Goal: Contribute content: Contribute content

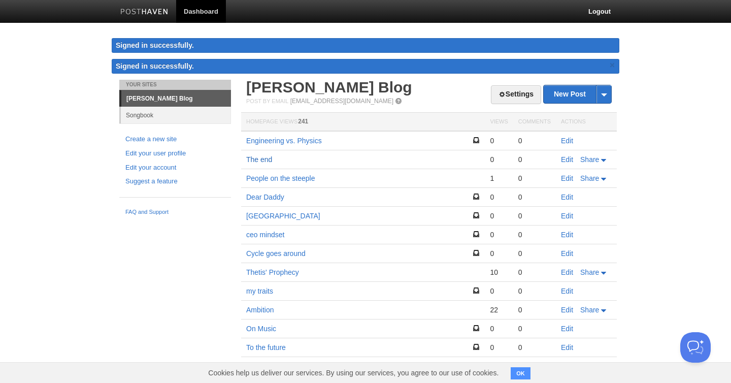
click at [257, 158] on link "The end" at bounding box center [259, 159] width 26 height 8
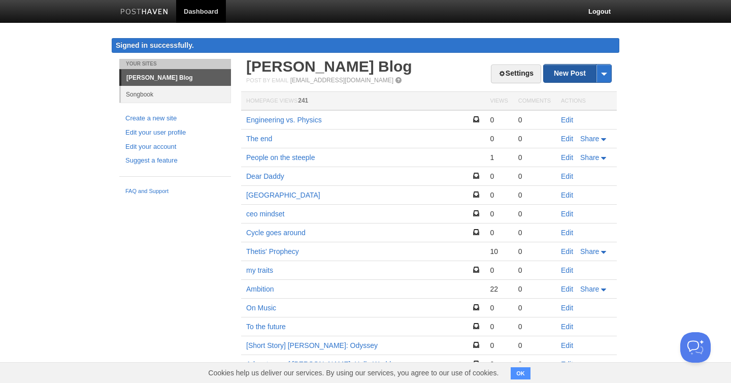
click at [557, 73] on link "New Post" at bounding box center [578, 73] width 68 height 18
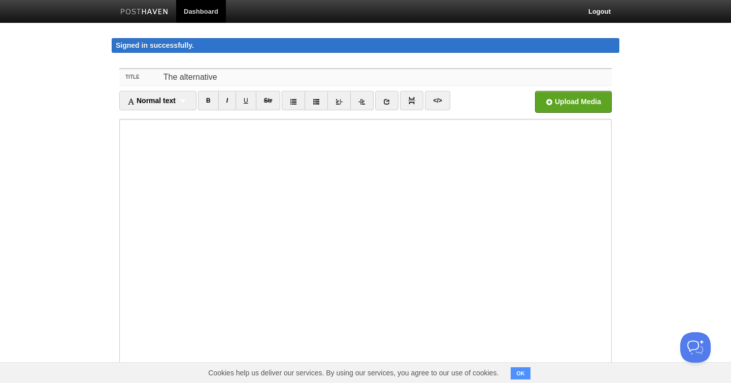
type input "The alternative"
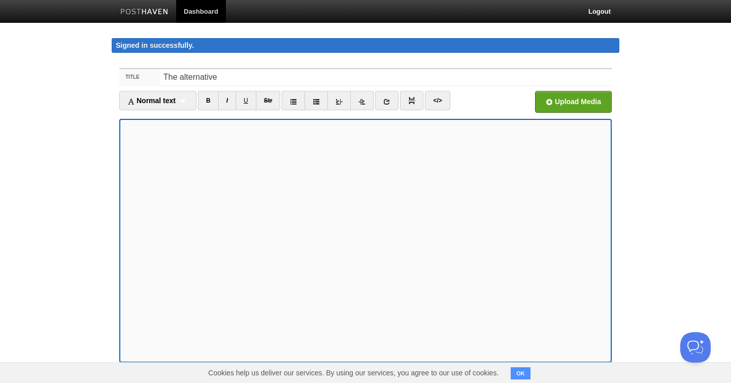
scroll to position [67, 0]
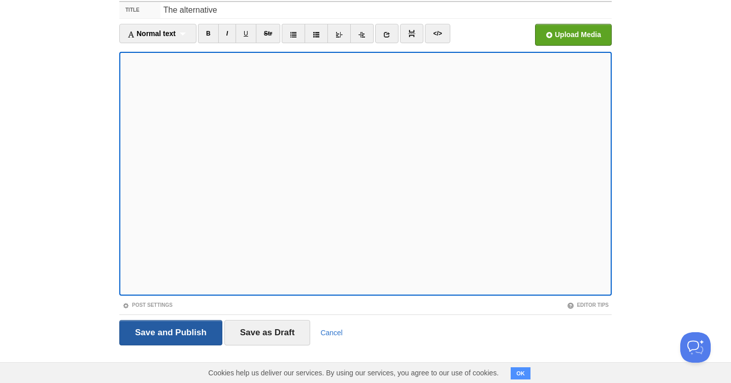
click at [194, 333] on input "Save and Publish" at bounding box center [170, 332] width 103 height 25
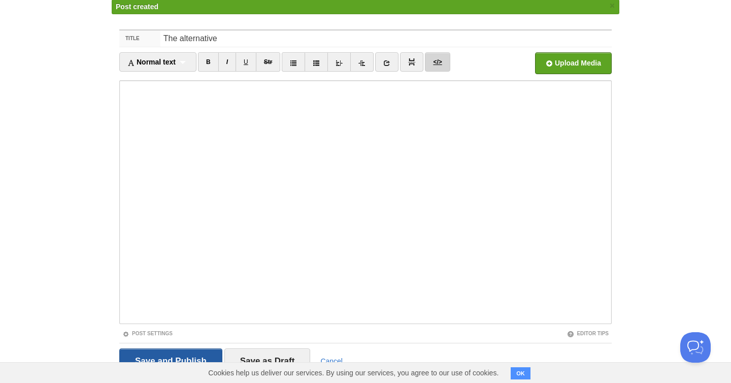
scroll to position [59, 0]
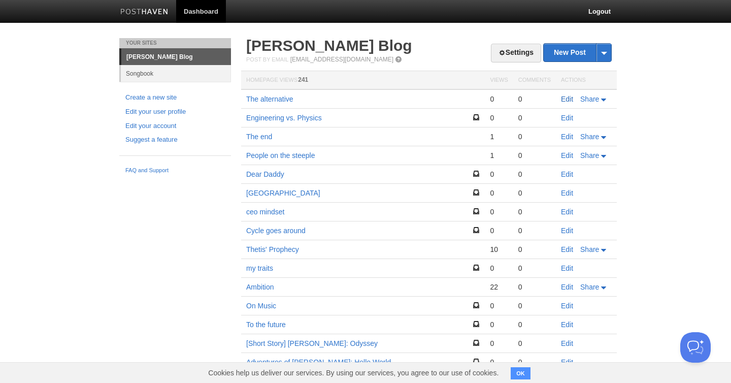
click at [565, 100] on link "Edit" at bounding box center [567, 99] width 12 height 8
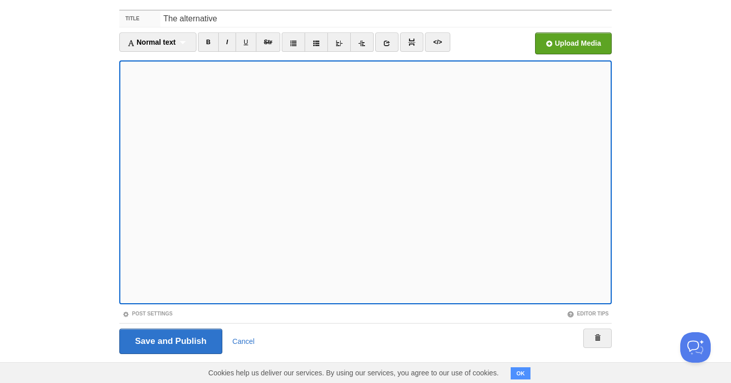
scroll to position [46, 0]
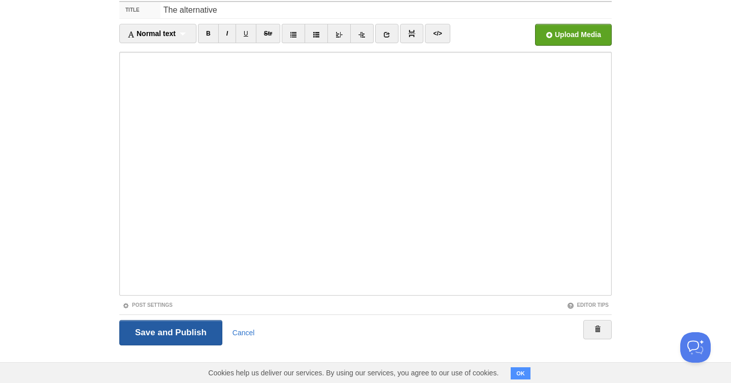
click at [166, 335] on input "Save and Publish" at bounding box center [170, 332] width 103 height 25
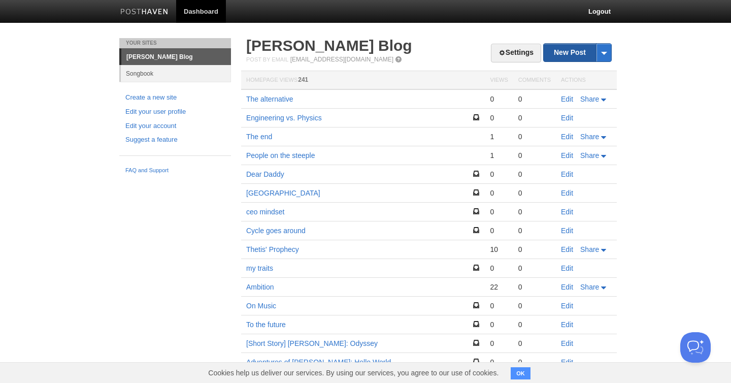
click at [567, 51] on link "New Post" at bounding box center [578, 53] width 68 height 18
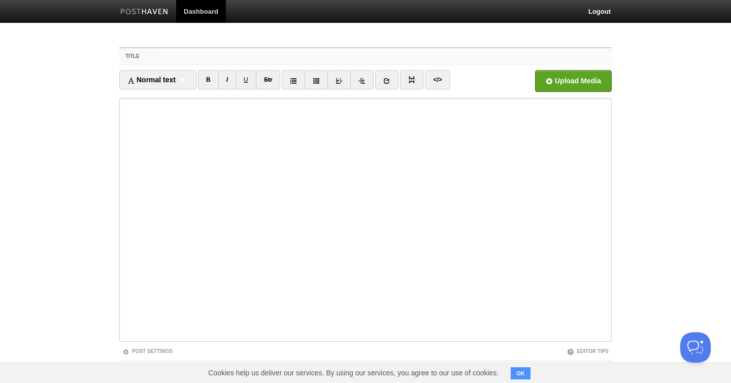
click at [259, 54] on input "Title" at bounding box center [385, 56] width 451 height 16
type input "Intelligence Hierarchy"
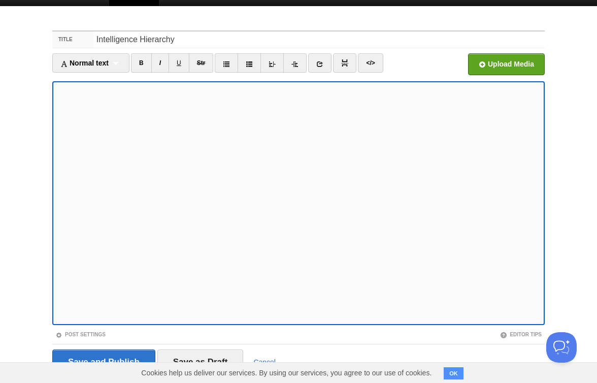
scroll to position [18, 0]
